Goal: Navigation & Orientation: Find specific page/section

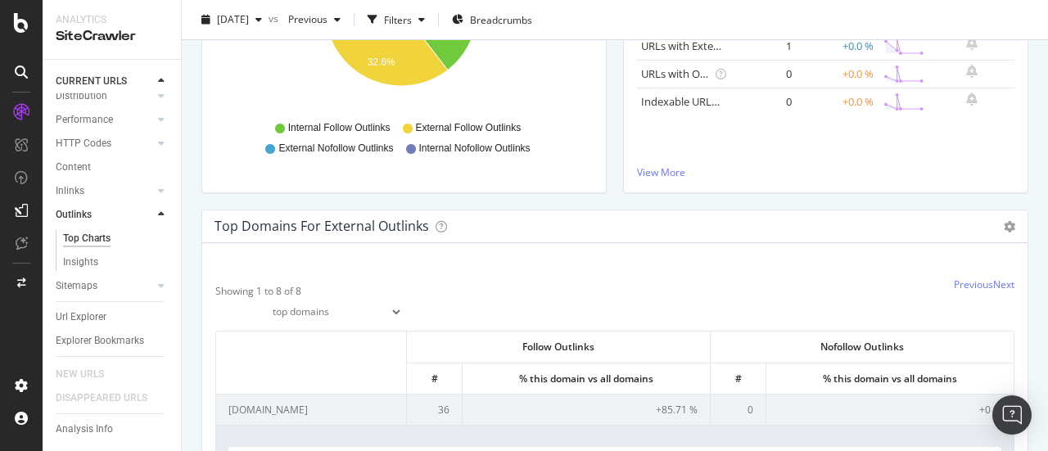
scroll to position [594, 0]
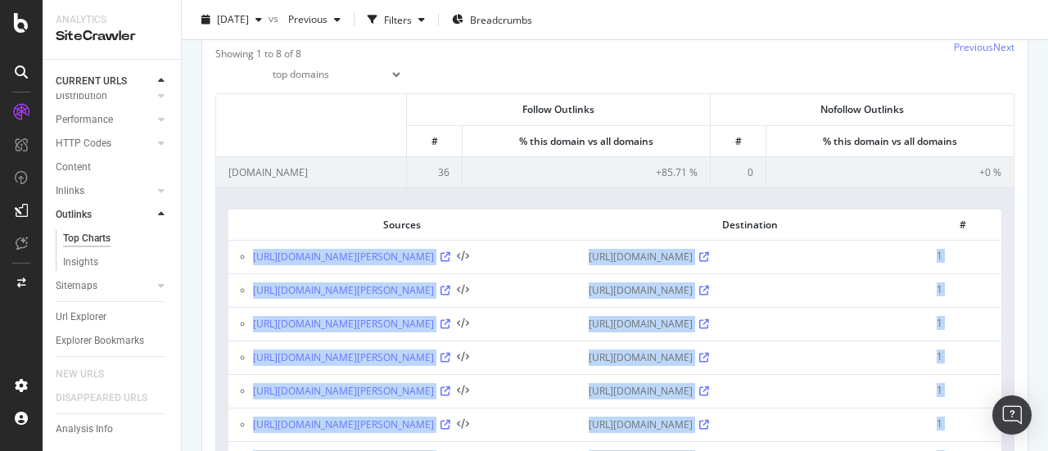
click at [576, 246] on td "[URL][DOMAIN_NAME]" at bounding box center [750, 257] width 348 height 34
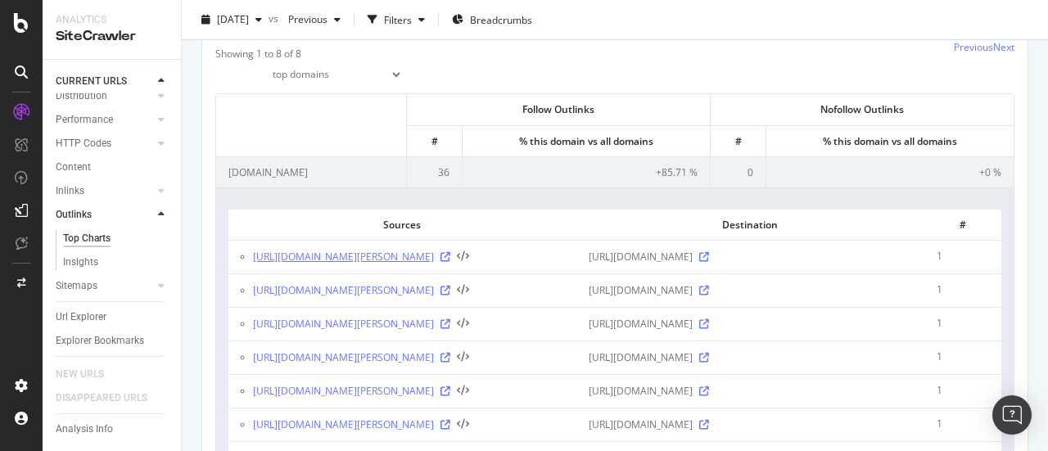
click at [301, 263] on link "[URL][DOMAIN_NAME][PERSON_NAME]" at bounding box center [343, 257] width 181 height 16
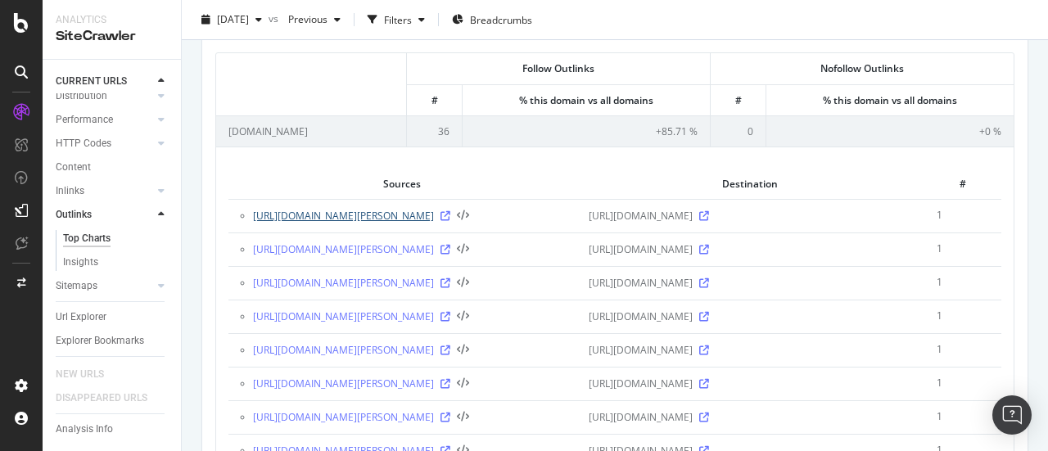
scroll to position [631, 0]
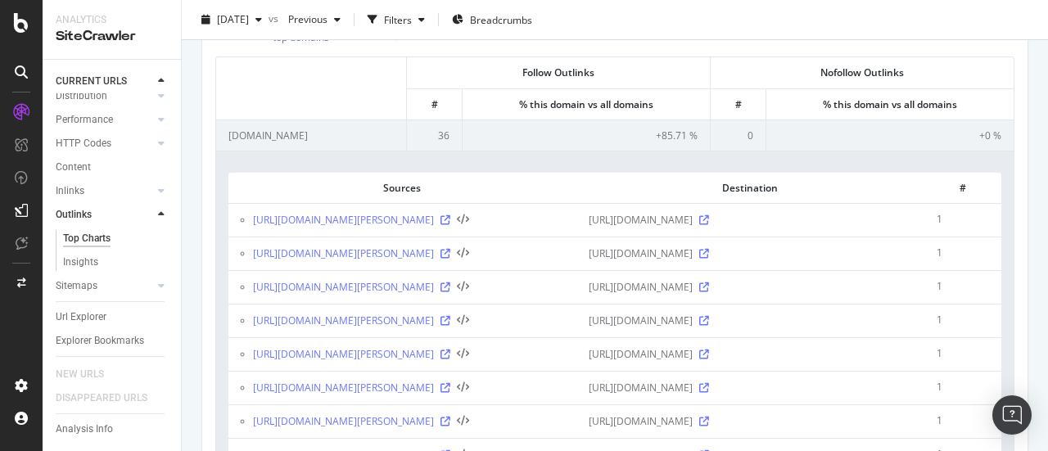
click at [693, 220] on span "[URL][DOMAIN_NAME]" at bounding box center [641, 220] width 104 height 16
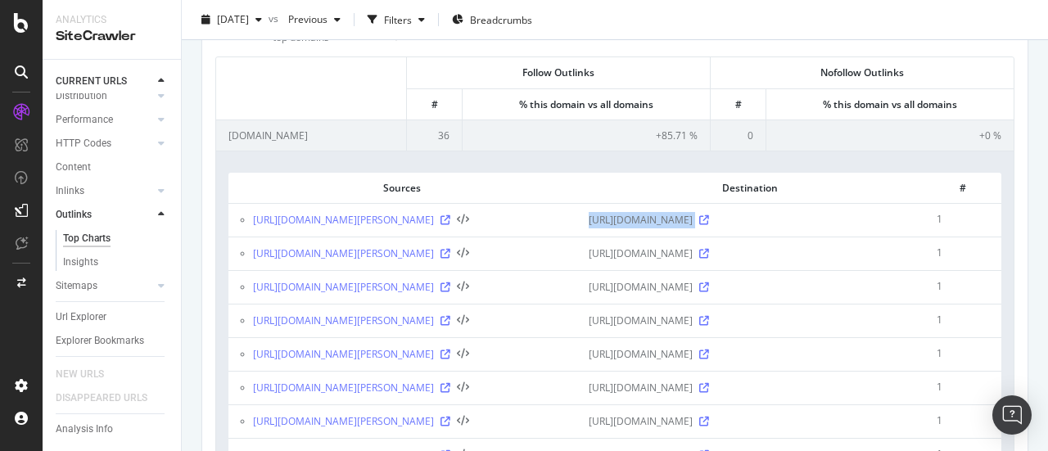
click at [693, 220] on span "[URL][DOMAIN_NAME]" at bounding box center [641, 220] width 104 height 16
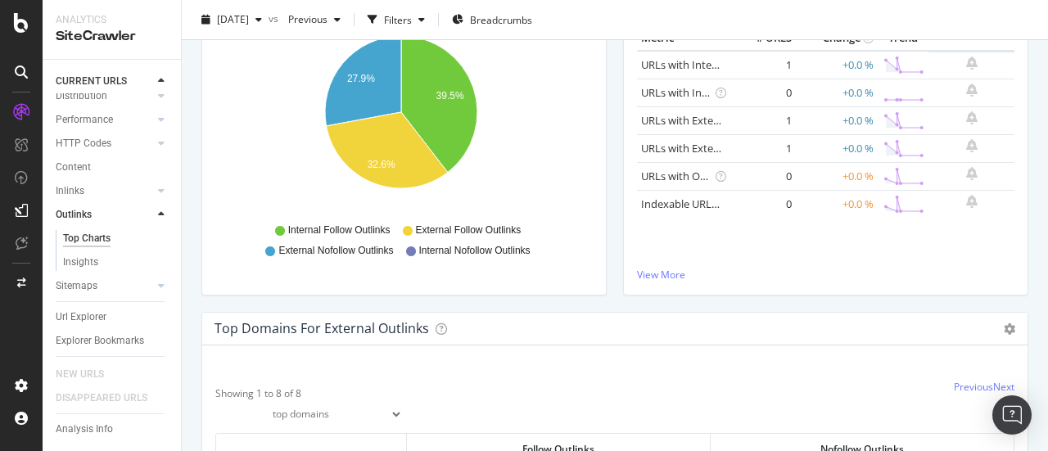
scroll to position [0, 0]
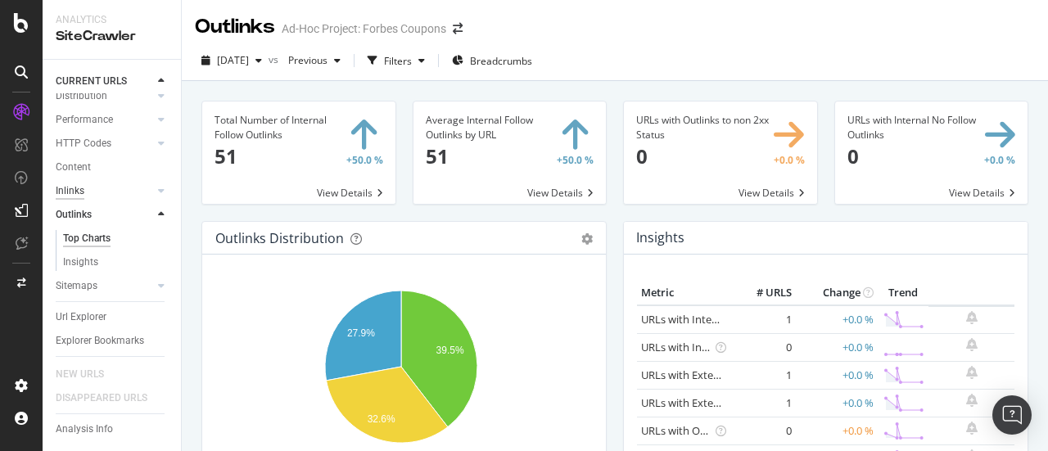
click at [80, 183] on div "Inlinks" at bounding box center [70, 191] width 29 height 17
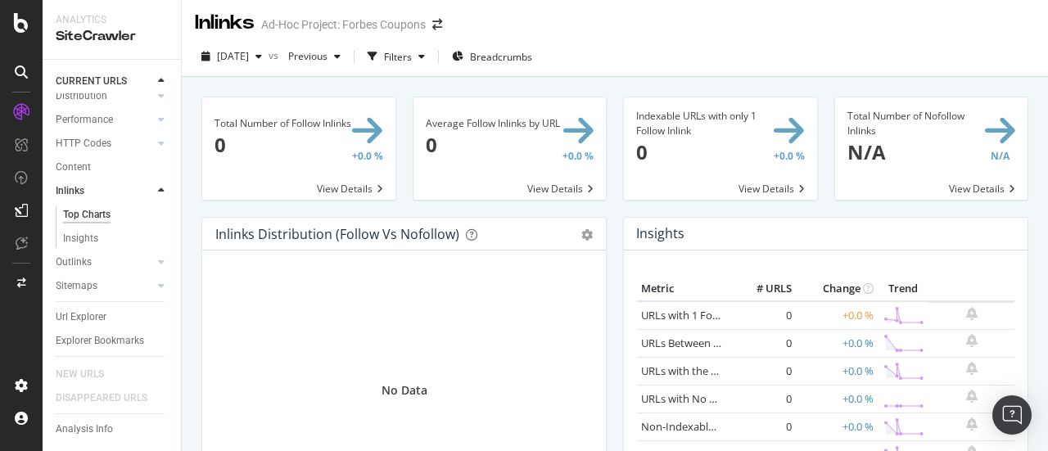
scroll to position [5, 0]
click at [92, 230] on div "Insights" at bounding box center [80, 238] width 35 height 17
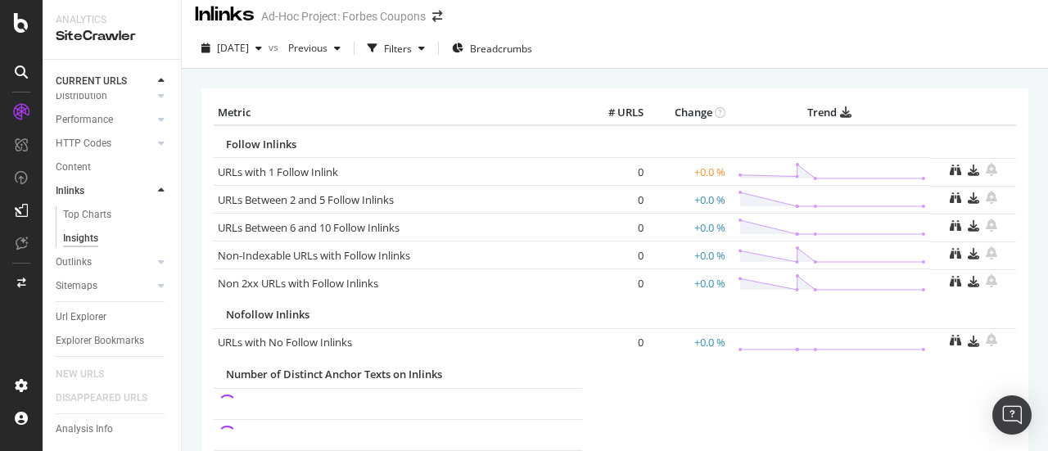
scroll to position [141, 0]
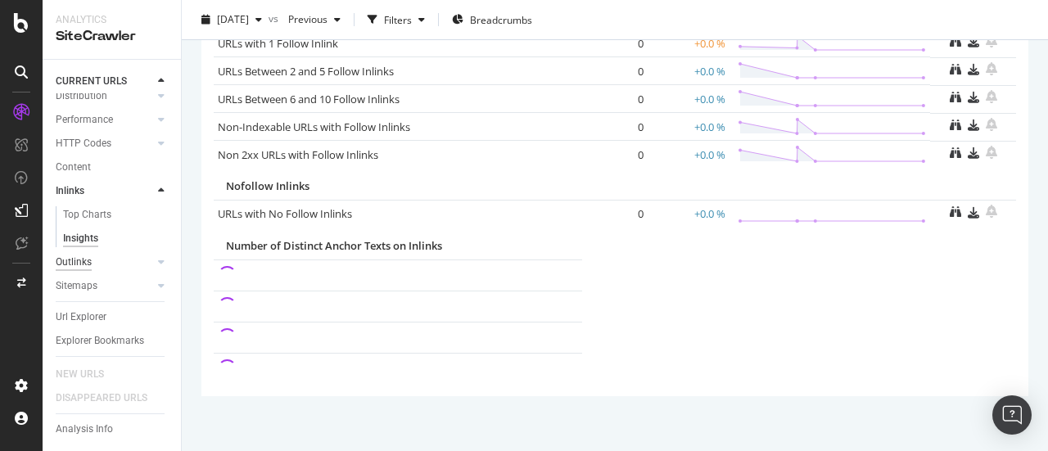
click at [63, 254] on div "Outlinks" at bounding box center [74, 262] width 36 height 17
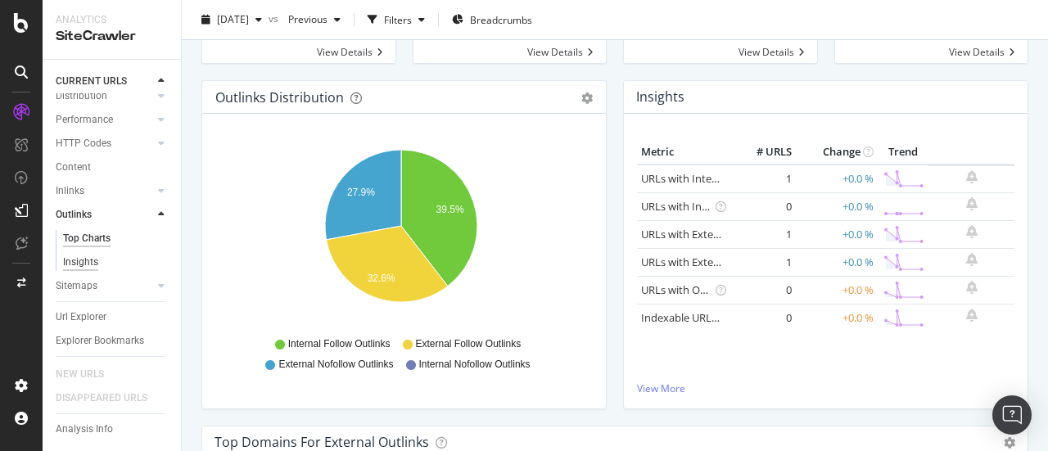
click at [88, 254] on div "Insights" at bounding box center [80, 262] width 35 height 17
